Goal: Transaction & Acquisition: Obtain resource

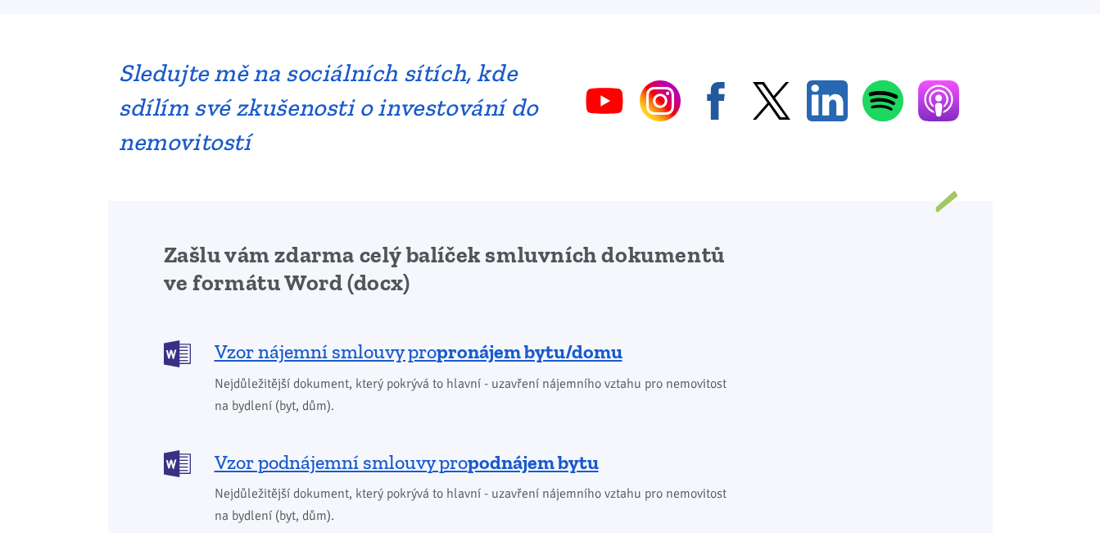
scroll to position [1229, 0]
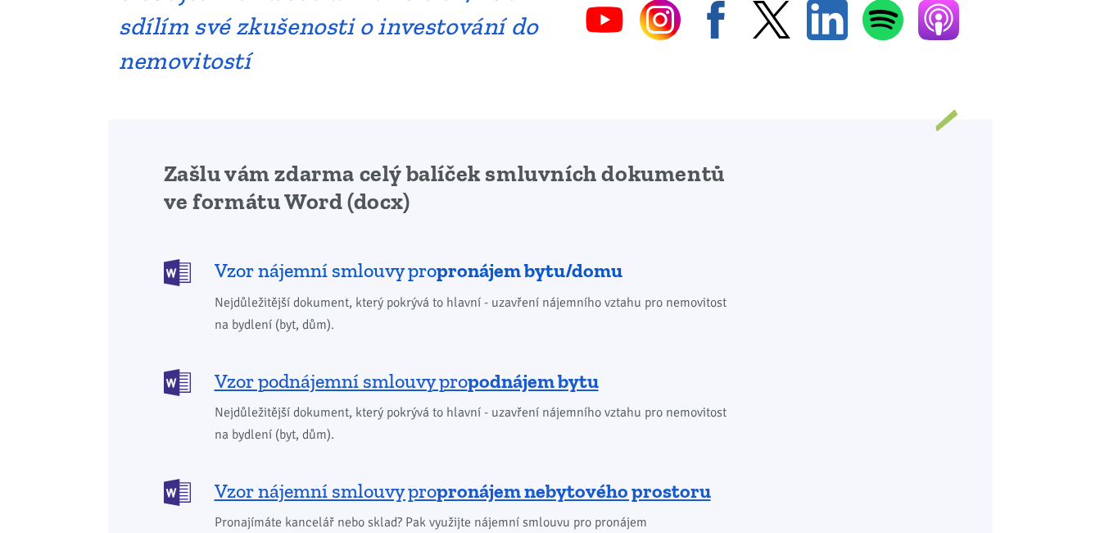
click at [472, 258] on b "pronájem bytu/domu" at bounding box center [530, 270] width 186 height 24
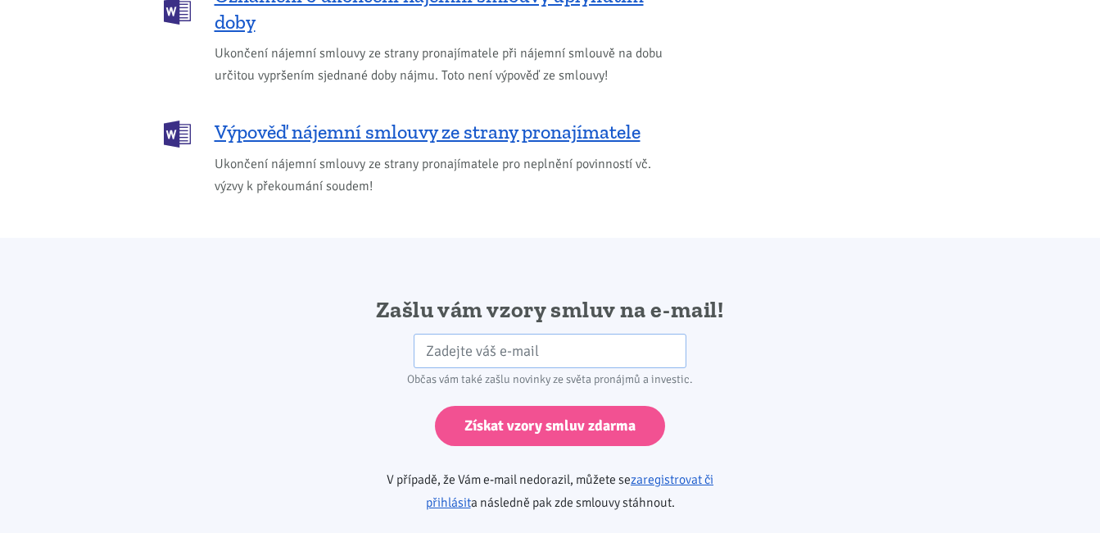
scroll to position [2737, 0]
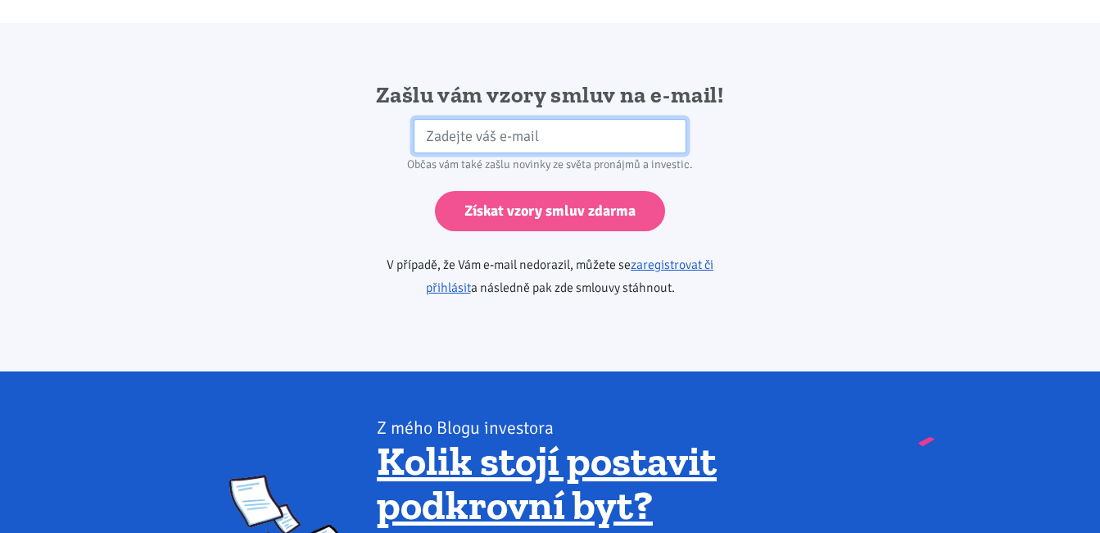
click at [462, 119] on input "email" at bounding box center [550, 136] width 273 height 35
type input "[PERSON_NAME][EMAIL_ADDRESS][PERSON_NAME][DOMAIN_NAME]"
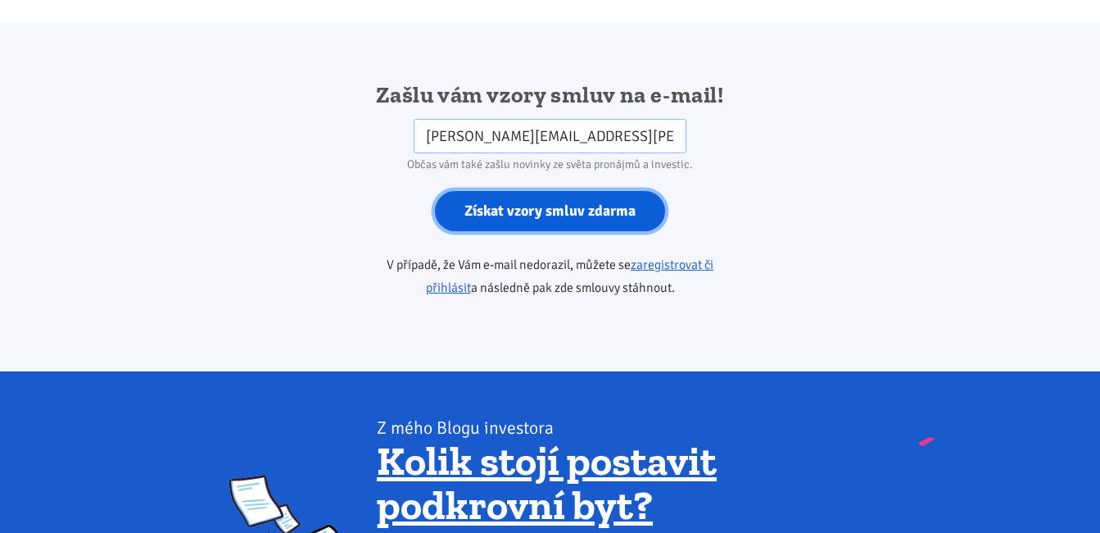
click at [559, 191] on input "Získat vzory smluv zdarma" at bounding box center [550, 211] width 230 height 40
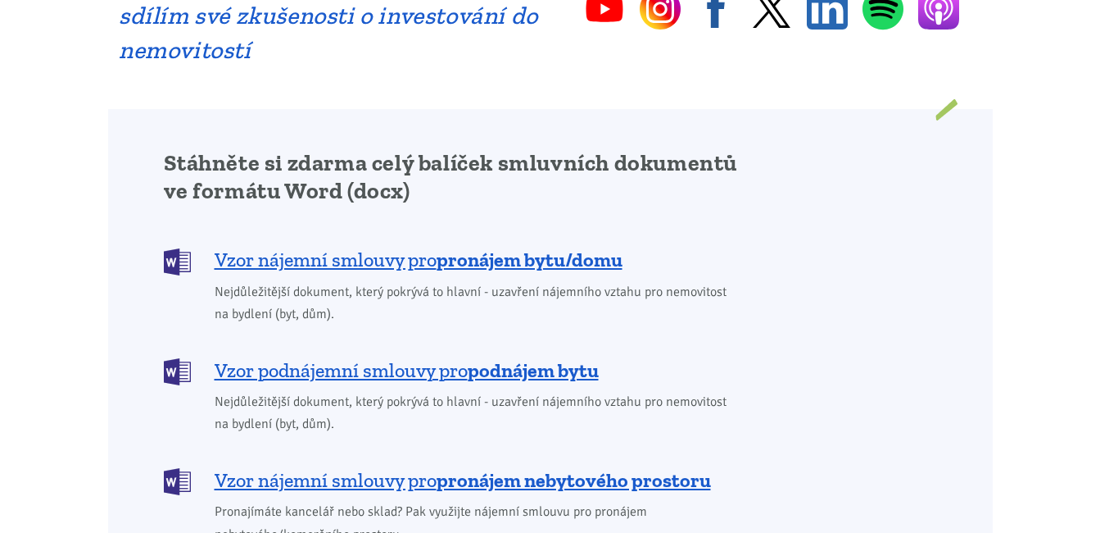
scroll to position [1311, 0]
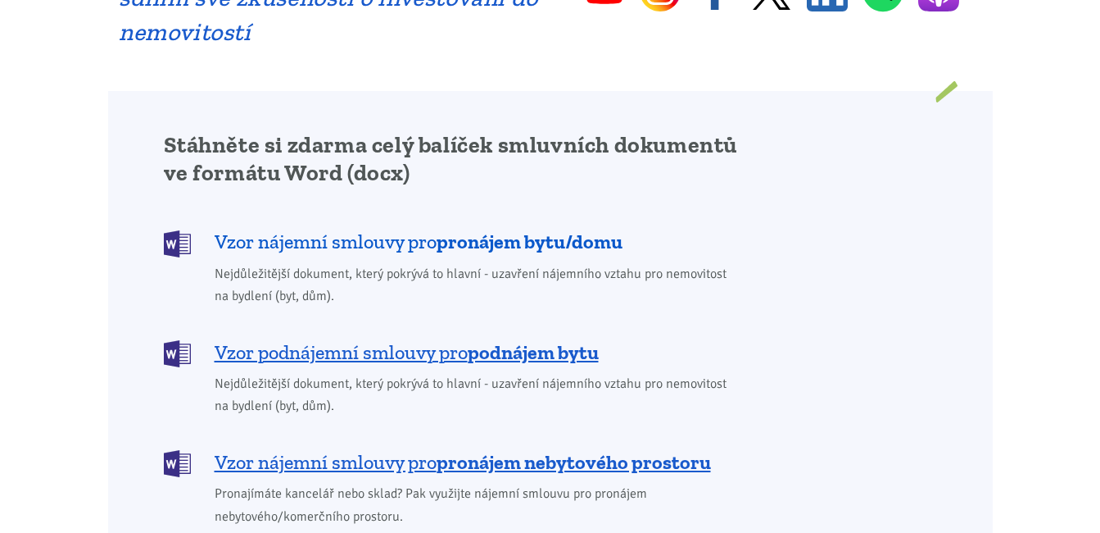
click at [427, 229] on span "Vzor nájemní smlouvy pro pronájem bytu/domu" at bounding box center [419, 242] width 408 height 26
